Goal: Transaction & Acquisition: Download file/media

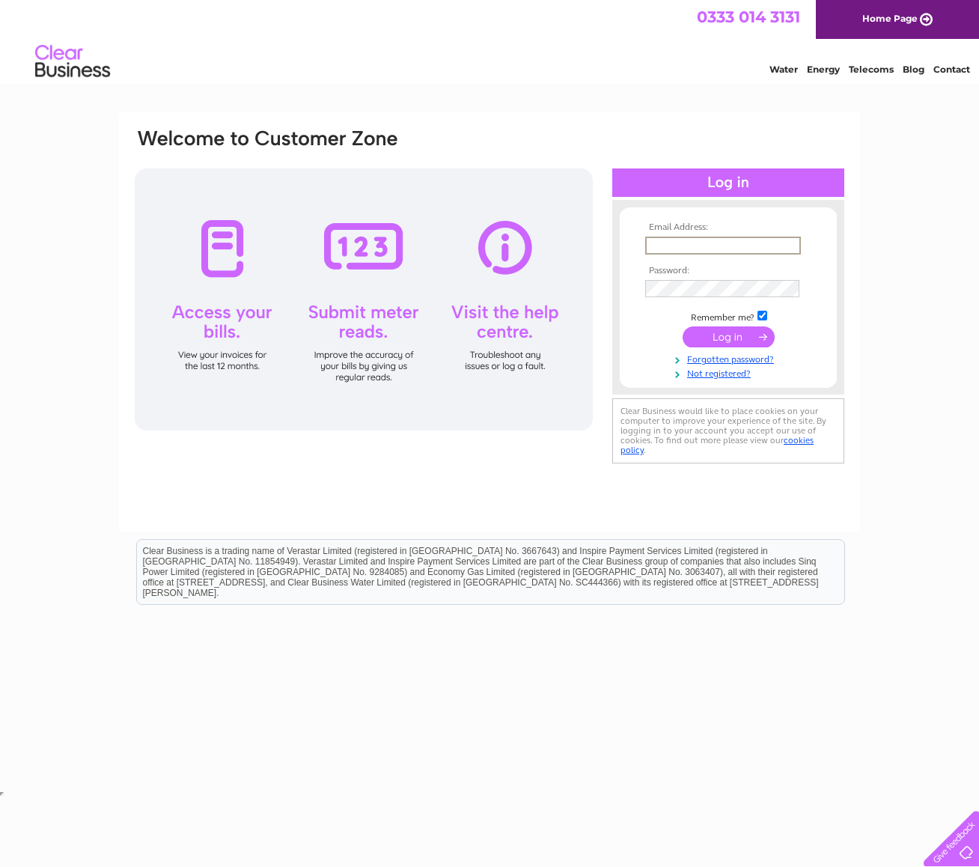
type input "earl_gray@me.com"
click at [729, 337] on input "submit" at bounding box center [728, 336] width 92 height 21
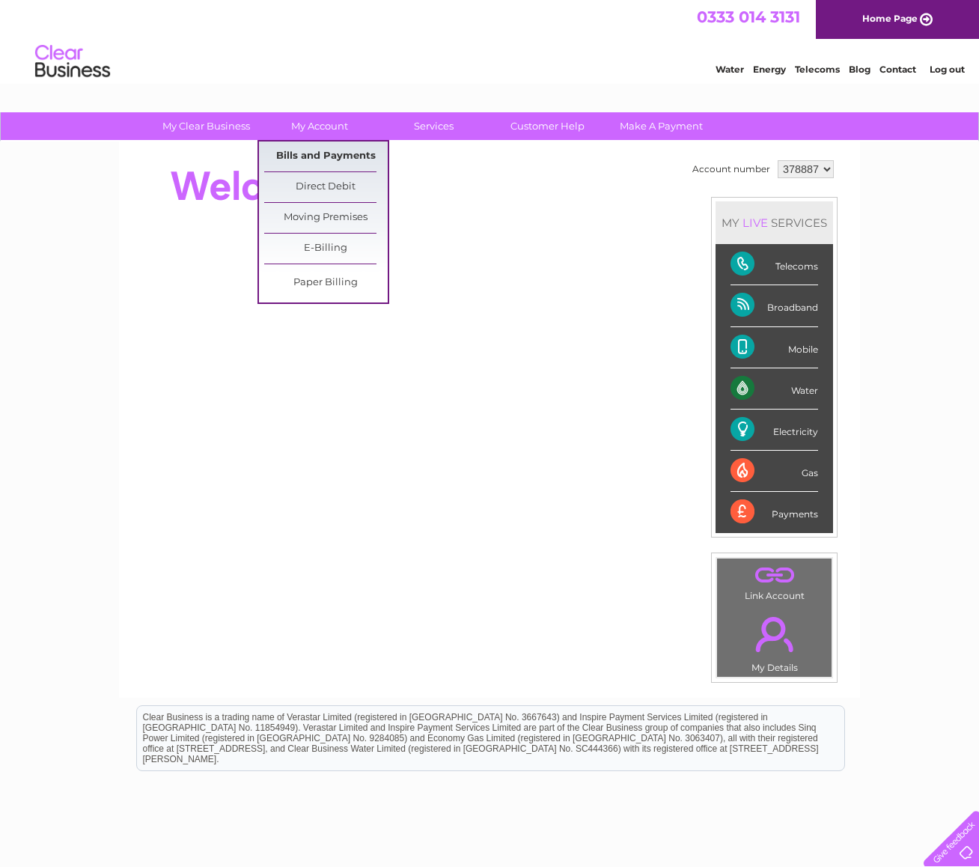
click at [328, 153] on link "Bills and Payments" at bounding box center [325, 156] width 123 height 30
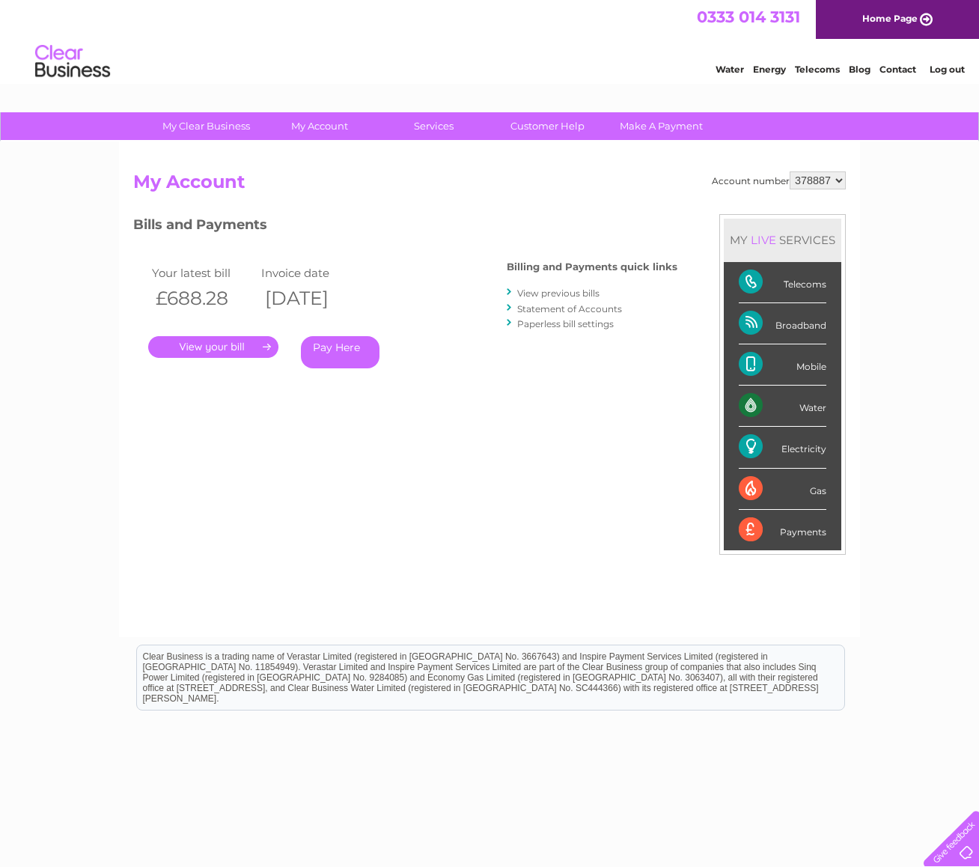
click at [221, 346] on link "." at bounding box center [213, 347] width 130 height 22
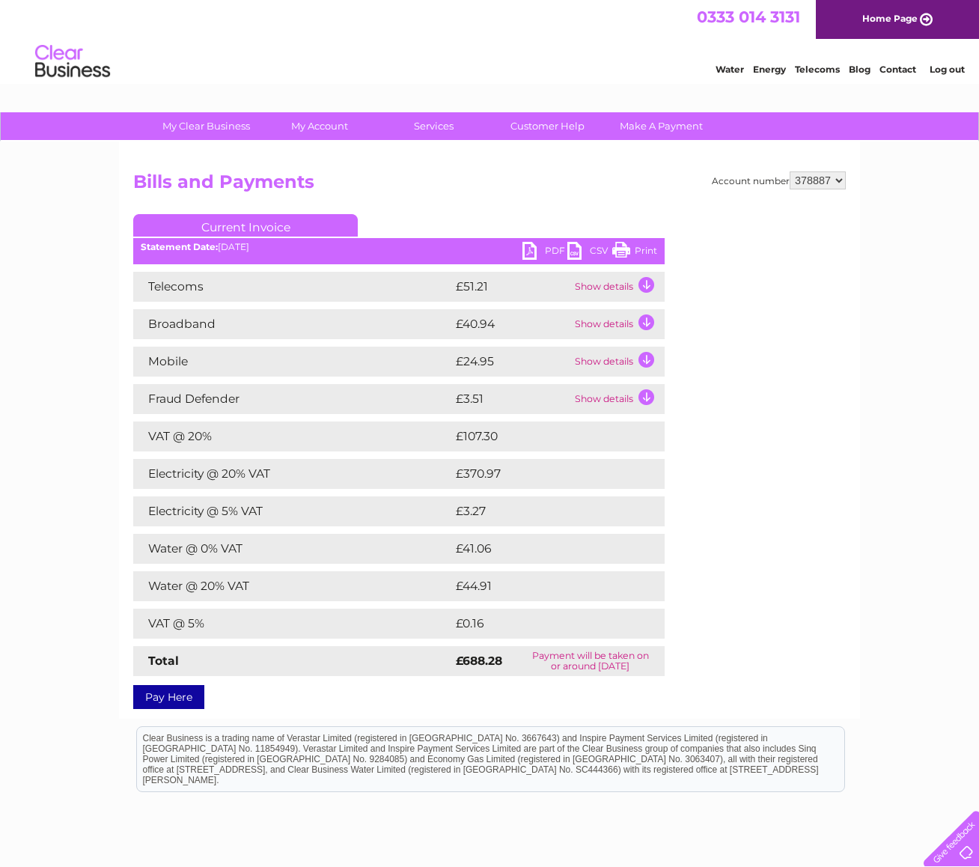
click at [542, 249] on link "PDF" at bounding box center [544, 253] width 45 height 22
